Goal: Check status: Check status

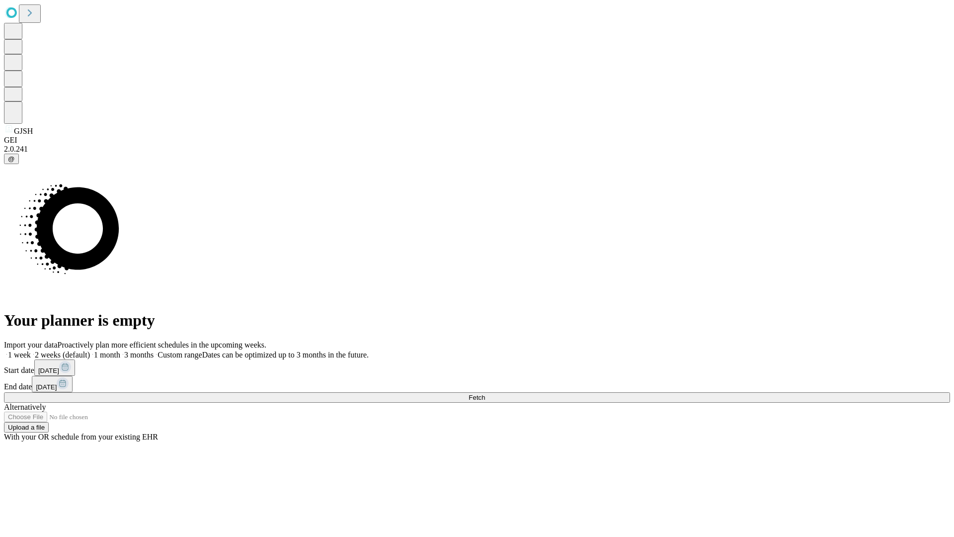
click at [485, 394] on span "Fetch" at bounding box center [477, 397] width 16 height 7
